Goal: Find specific page/section: Find specific page/section

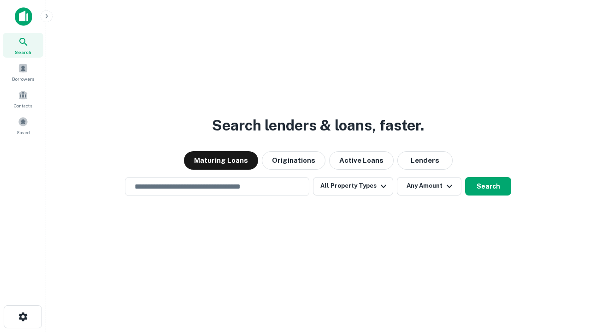
type input "**********"
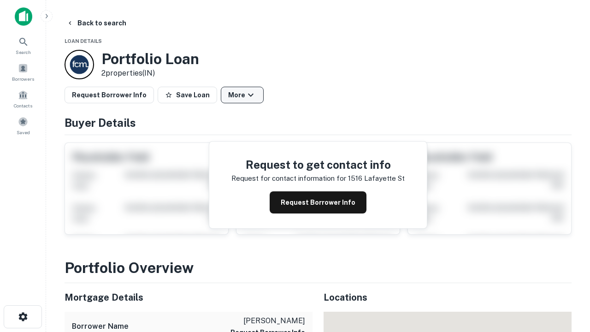
click at [242, 95] on button "More" at bounding box center [242, 95] width 43 height 17
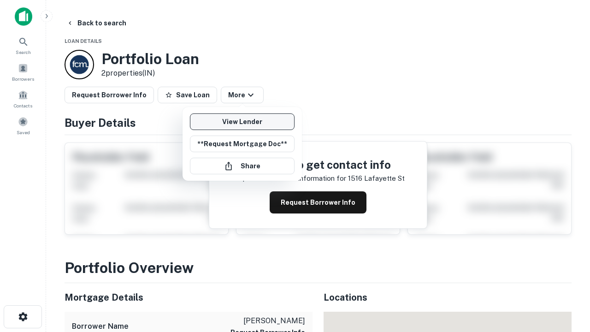
click at [242, 122] on link "View Lender" at bounding box center [242, 121] width 105 height 17
